Goal: Task Accomplishment & Management: Use online tool/utility

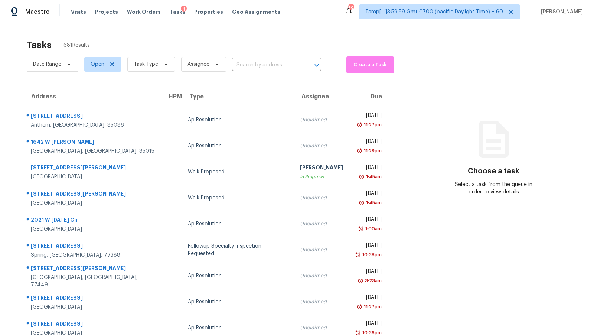
click at [181, 32] on div "Tasks 681 Results Date Range Open Task Type Assignee ​ Create a Task Address HP…" at bounding box center [297, 204] width 594 height 363
click at [161, 63] on span at bounding box center [165, 64] width 8 height 6
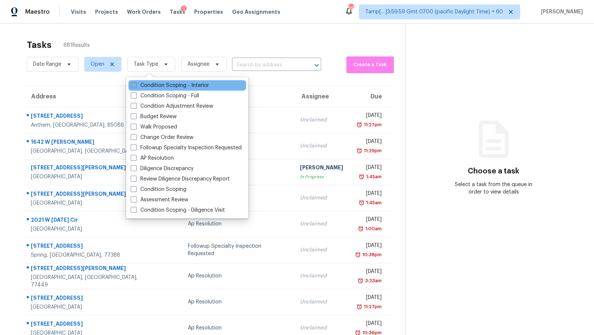
click at [189, 89] on div "Condition Scoping - Interior" at bounding box center [187, 85] width 118 height 10
click at [188, 88] on label "Condition Scoping - Interior" at bounding box center [170, 85] width 78 height 7
click at [136, 87] on input "Condition Scoping - Interior" at bounding box center [133, 84] width 5 height 5
checkbox input "true"
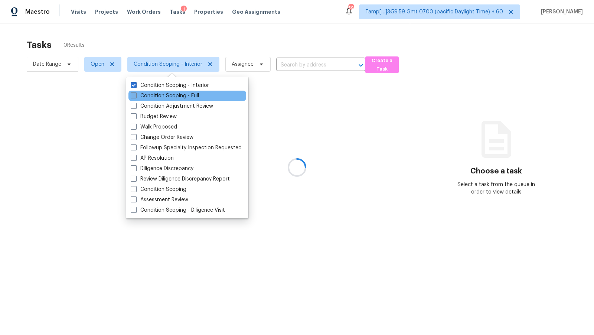
click at [187, 93] on label "Condition Scoping - Full" at bounding box center [165, 95] width 68 height 7
click at [136, 93] on input "Condition Scoping - Full" at bounding box center [133, 94] width 5 height 5
checkbox input "true"
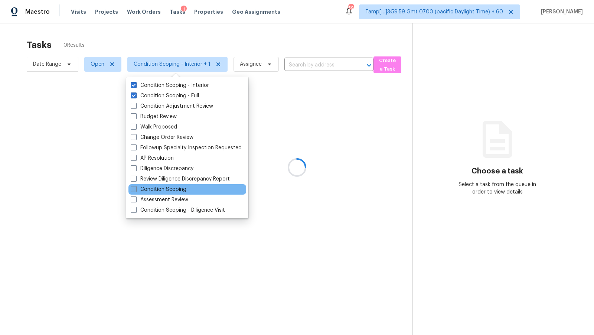
click at [178, 188] on label "Condition Scoping" at bounding box center [159, 189] width 56 height 7
click at [136, 188] on input "Condition Scoping" at bounding box center [133, 188] width 5 height 5
checkbox input "true"
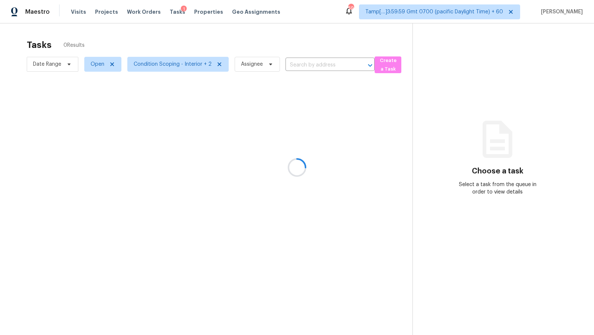
click at [301, 32] on div at bounding box center [297, 167] width 594 height 335
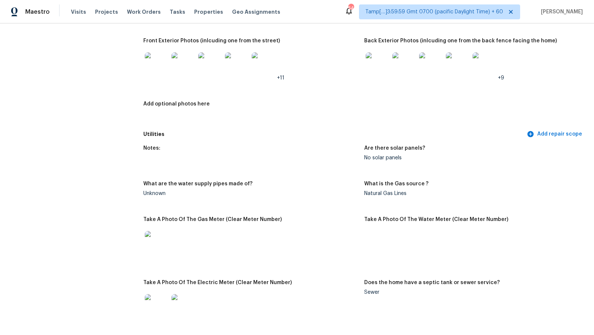
scroll to position [373, 0]
